Goal: Find specific page/section: Find specific page/section

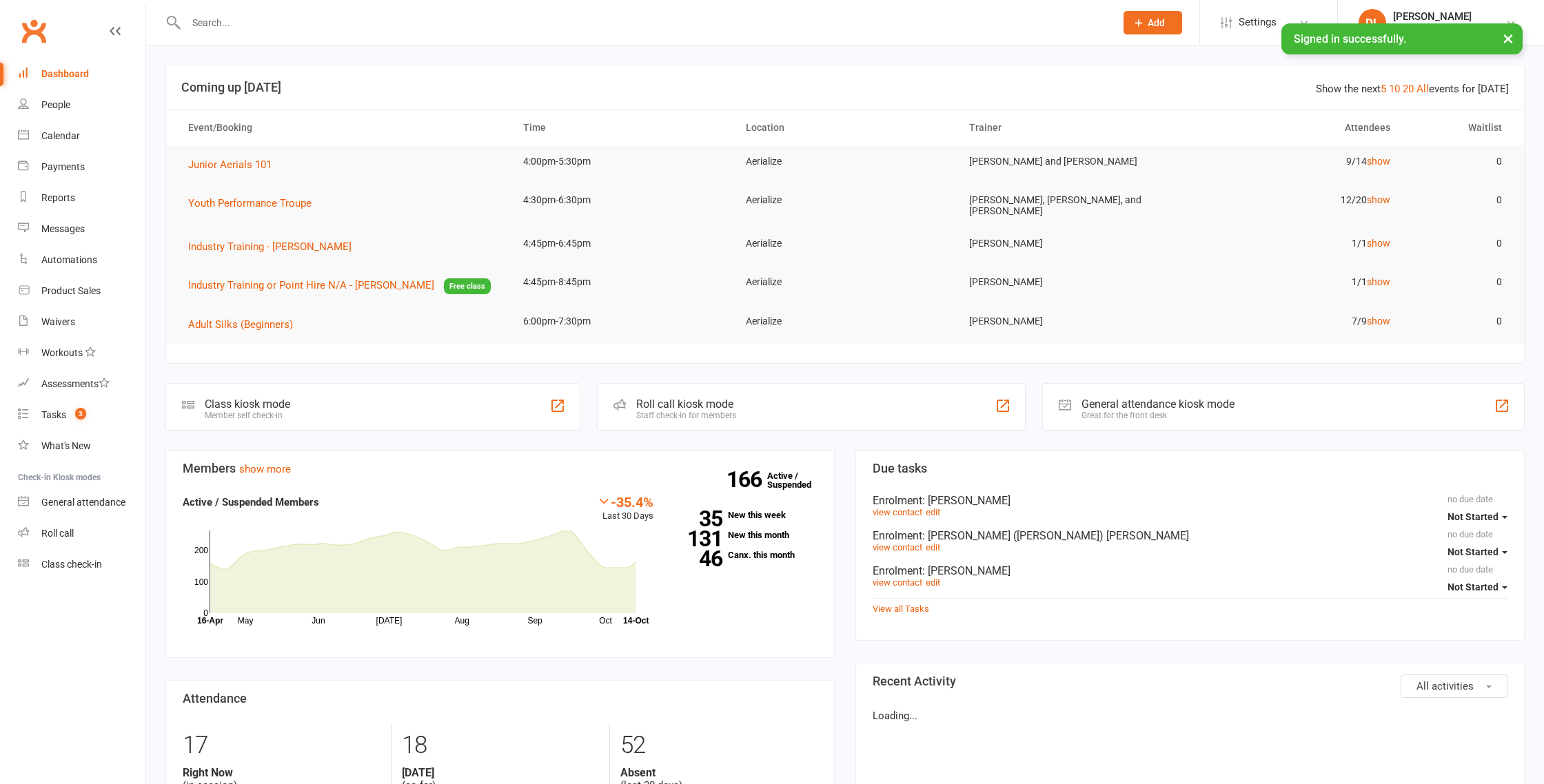
click at [386, 21] on input "text" at bounding box center [644, 23] width 923 height 20
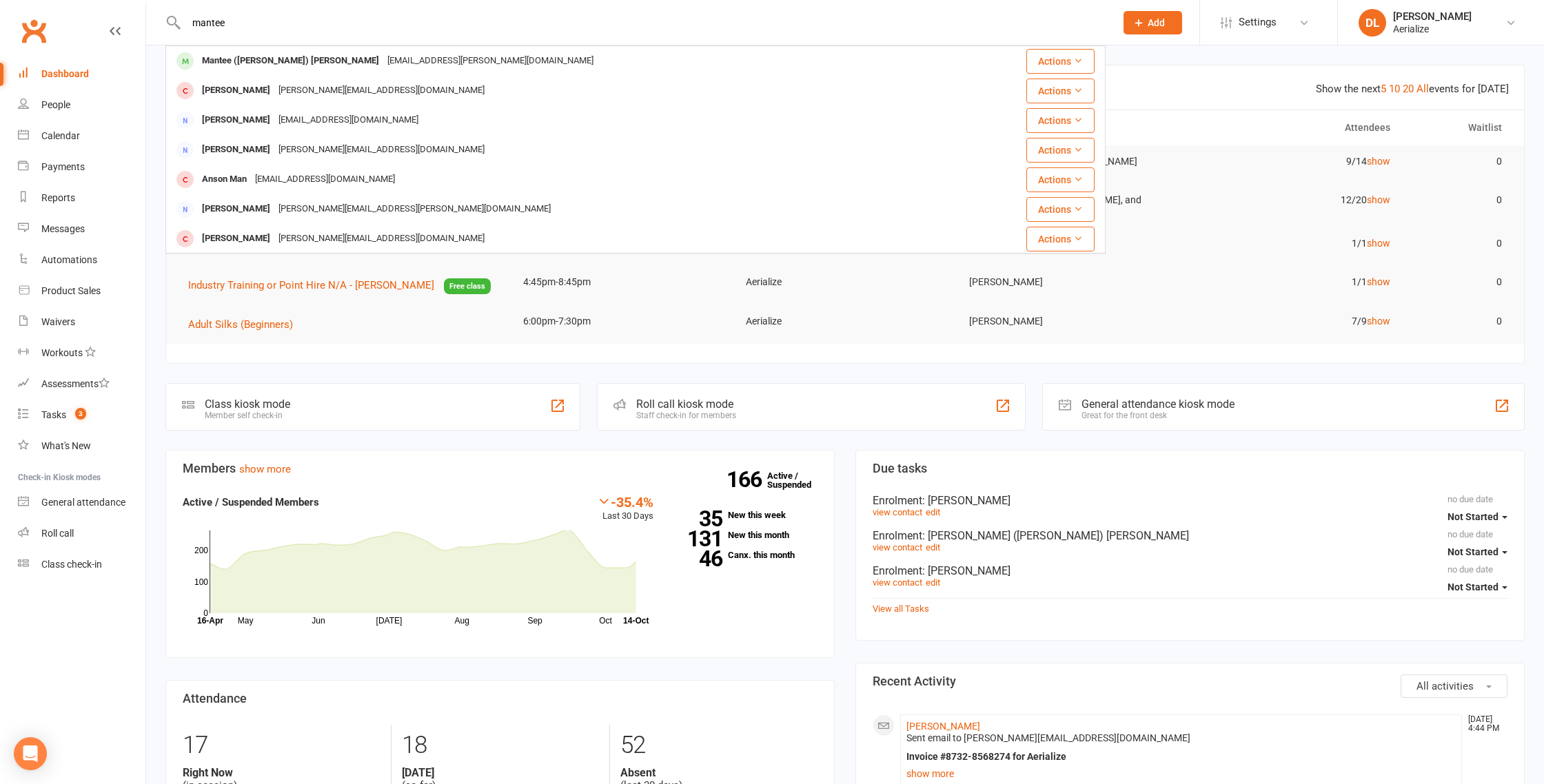
type input "mantee"
click at [385, 57] on div "[EMAIL_ADDRESS][PERSON_NAME][DOMAIN_NAME]" at bounding box center [490, 61] width 214 height 20
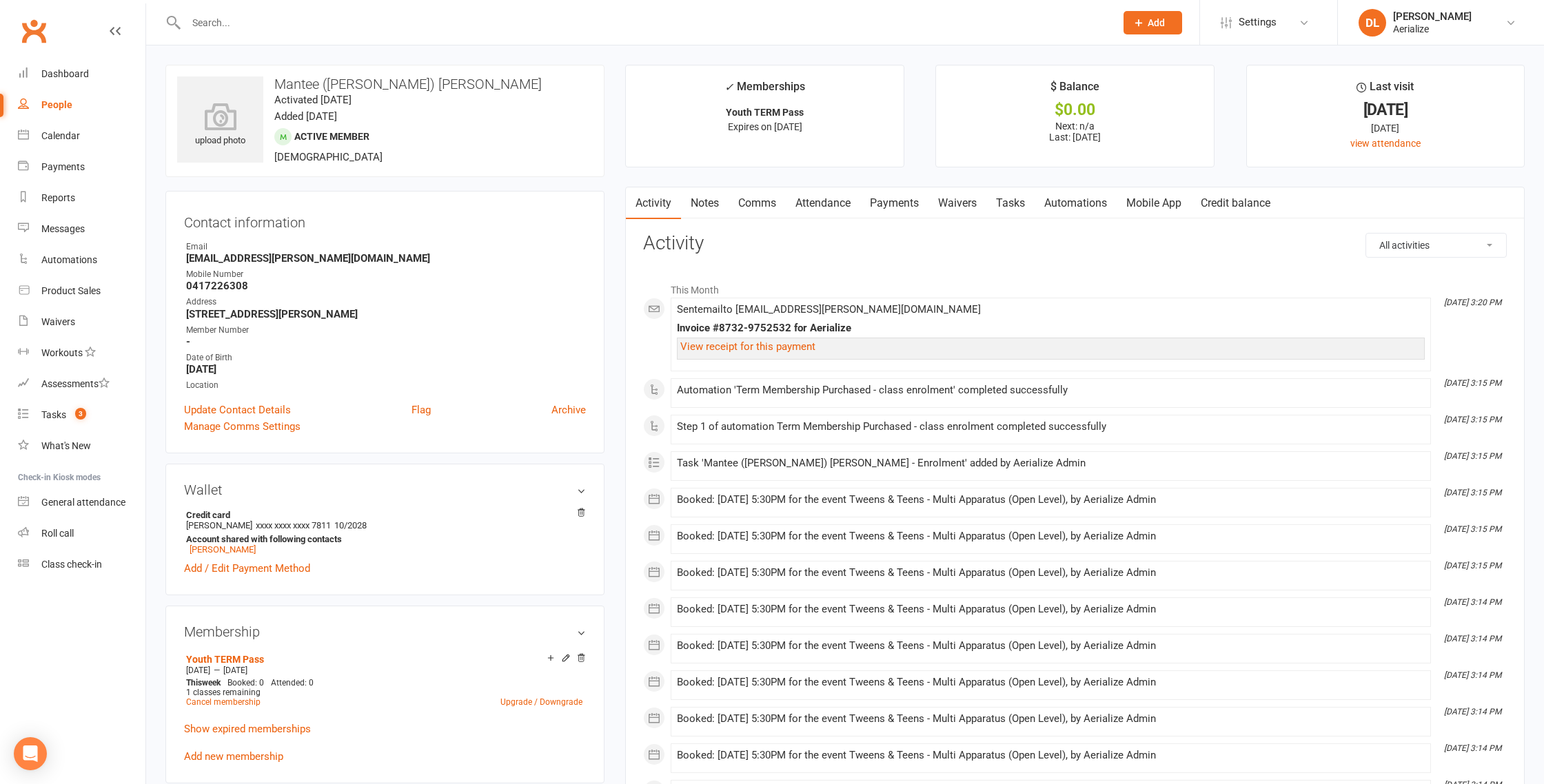
click at [833, 207] on link "Attendance" at bounding box center [823, 202] width 75 height 31
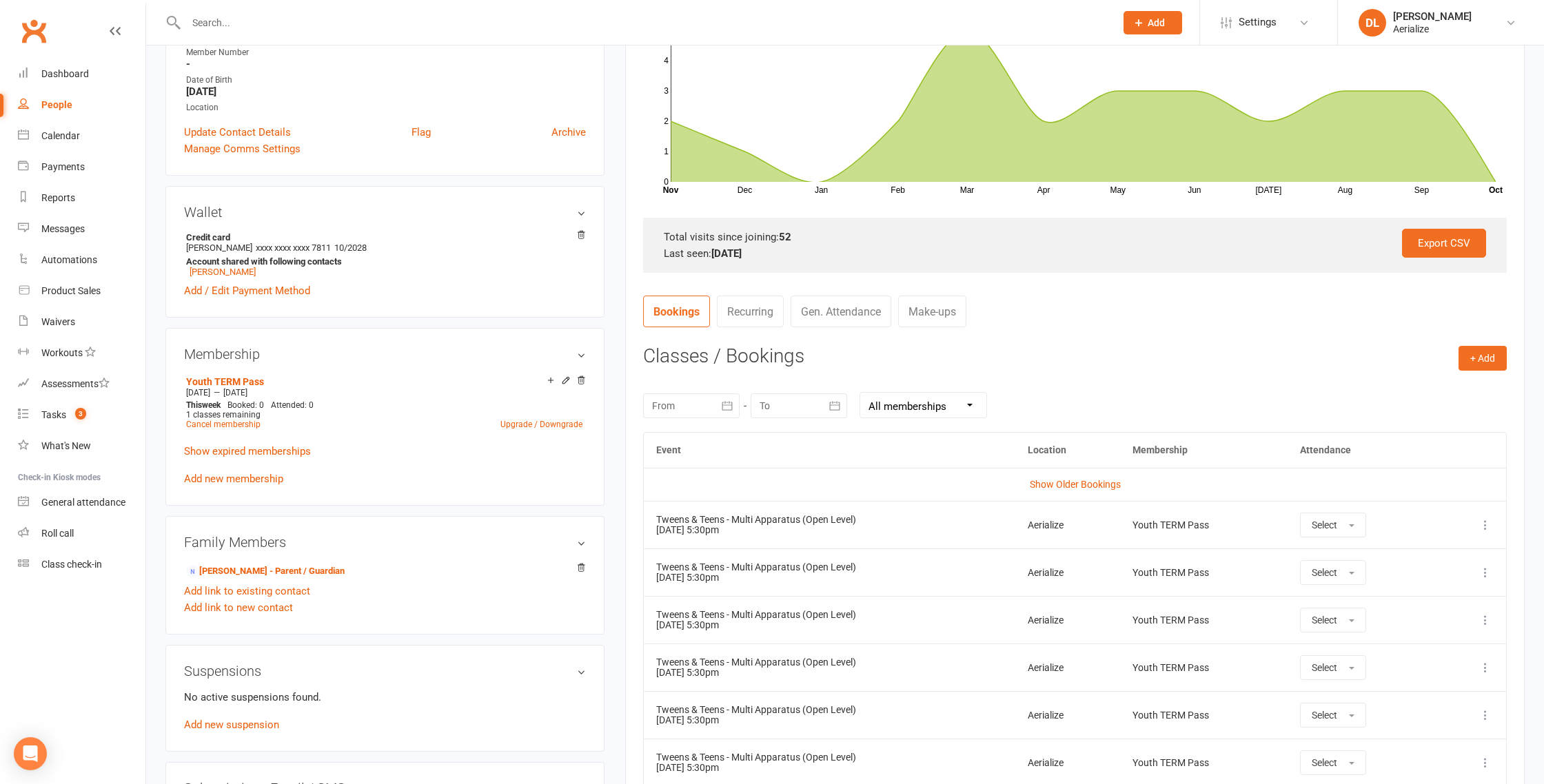
scroll to position [274, 0]
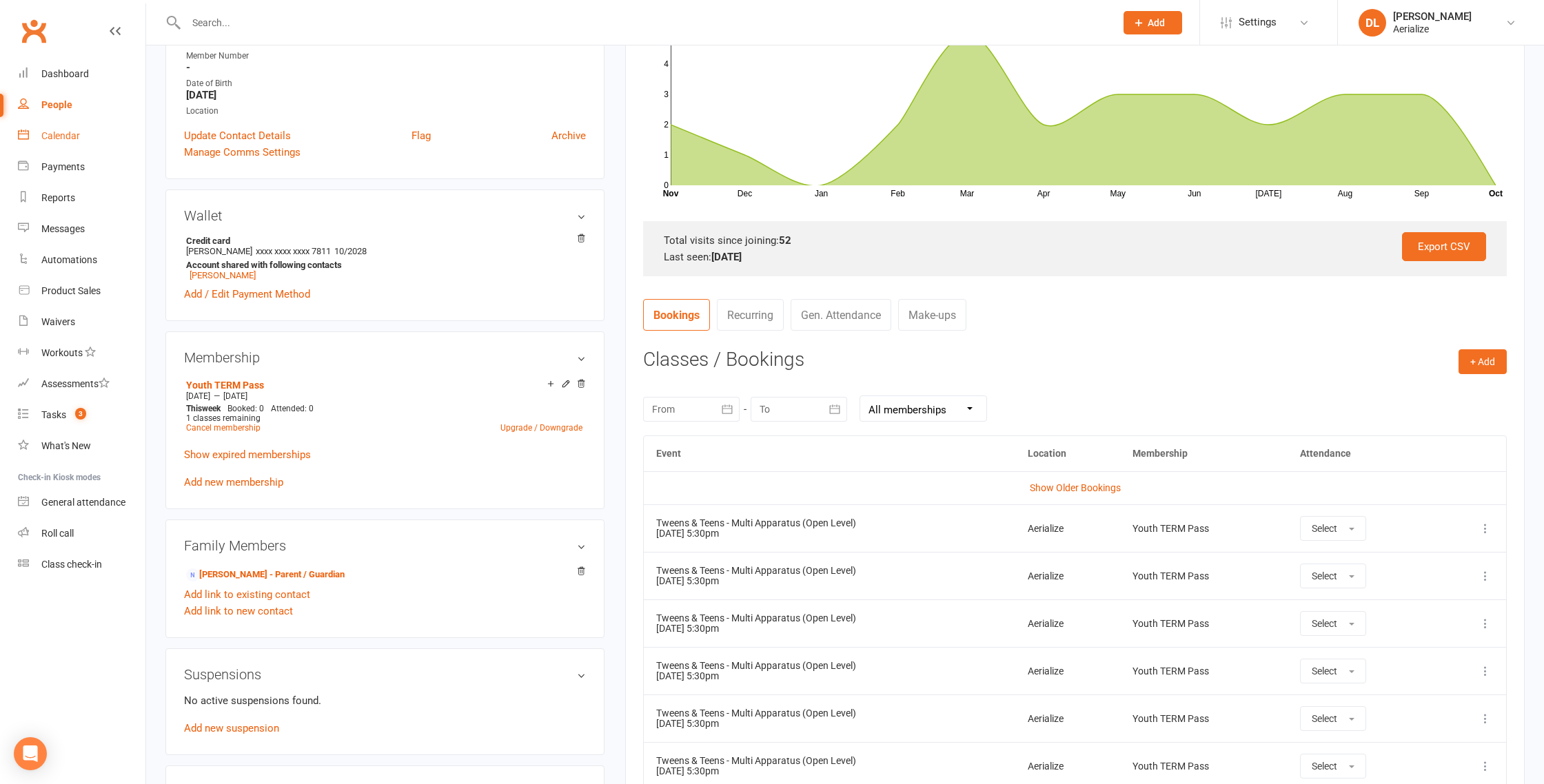
click at [43, 140] on div "Calendar" at bounding box center [60, 136] width 38 height 11
